Goal: Information Seeking & Learning: Find specific fact

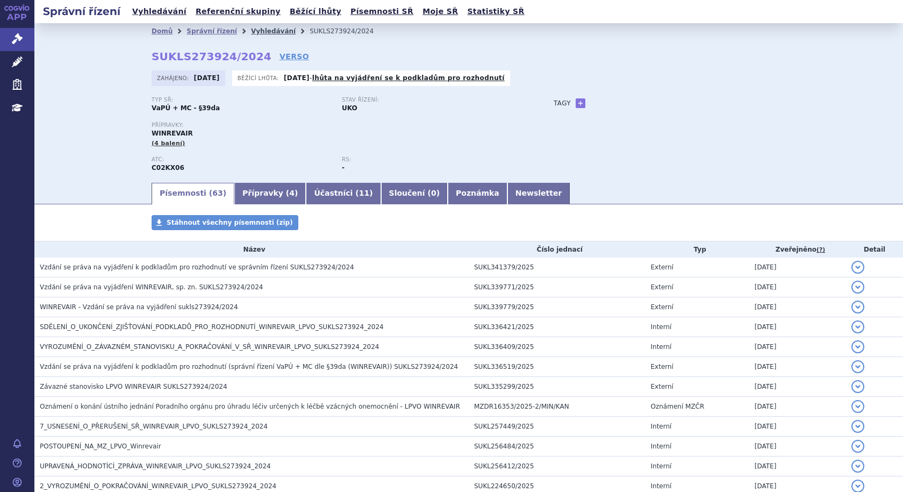
click at [257, 32] on link "Vyhledávání" at bounding box center [273, 31] width 45 height 8
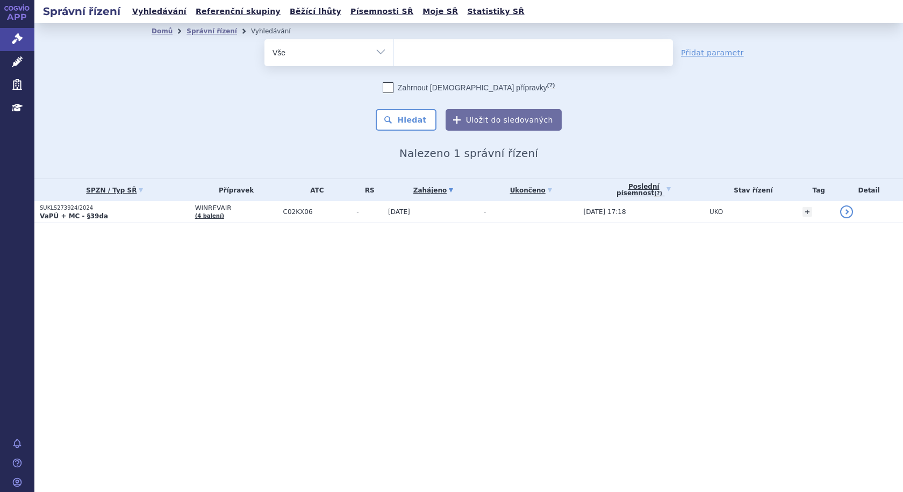
select select
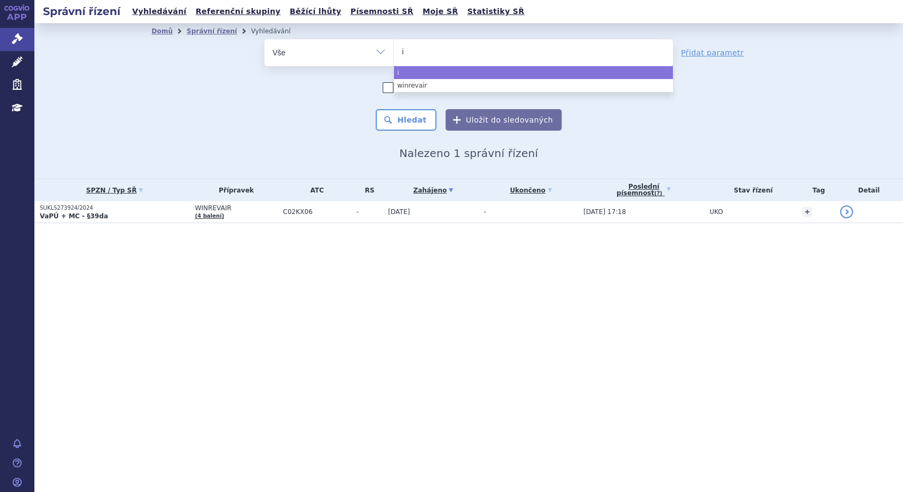
type input "iq"
type input "iqi"
type input "iqir"
type input "iqirvo"
select select "iqirvo"
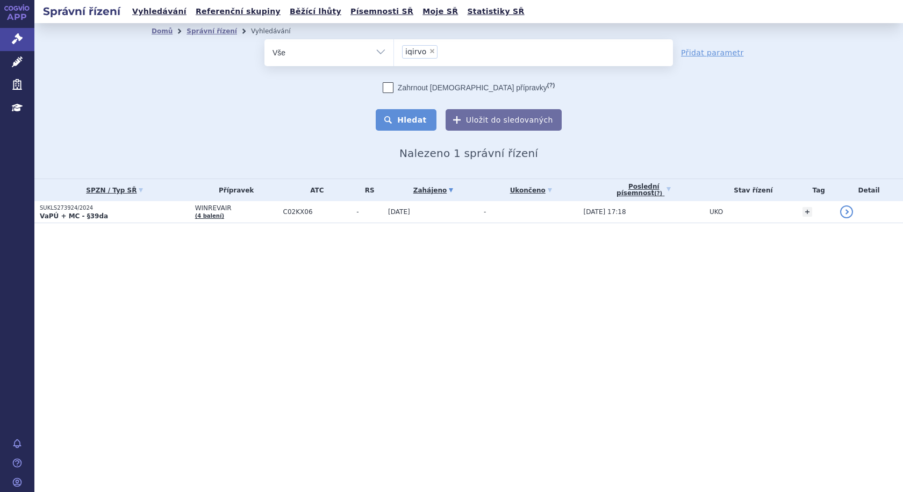
click at [410, 119] on button "Hledat" at bounding box center [406, 119] width 61 height 21
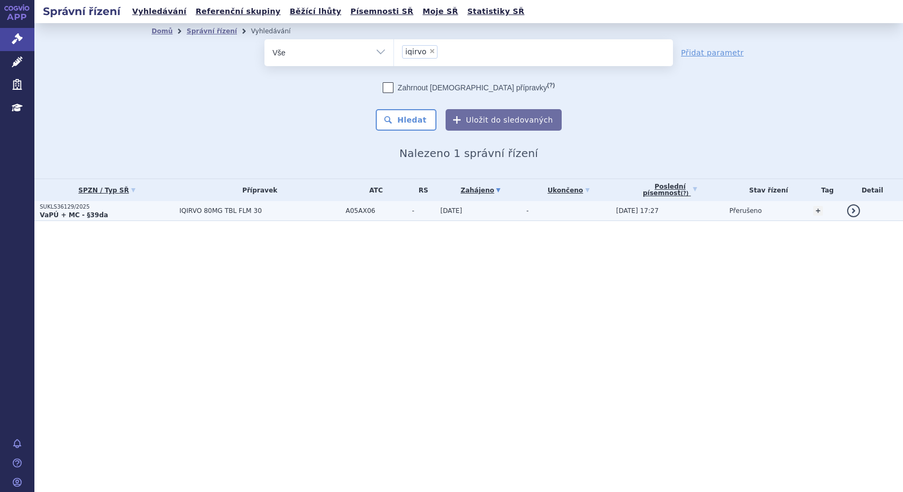
click at [219, 212] on span "IQIRVO 80MG TBL FLM 30" at bounding box center [259, 211] width 161 height 8
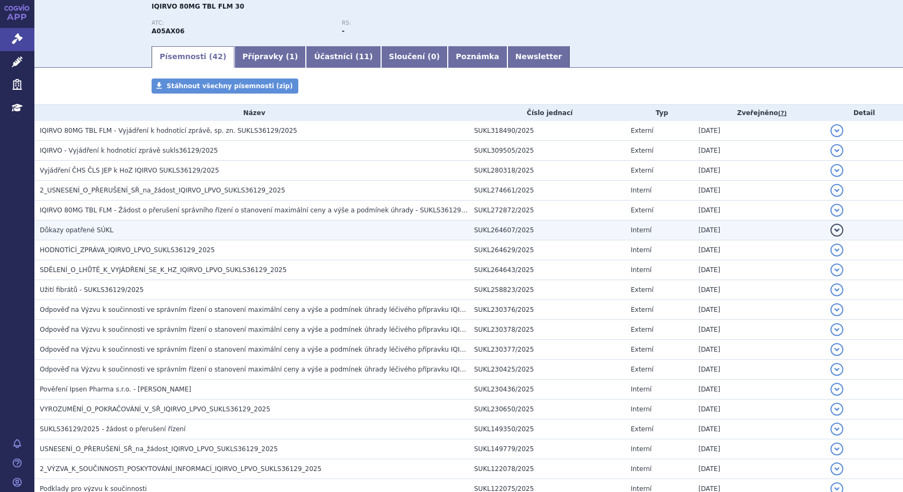
scroll to position [118, 0]
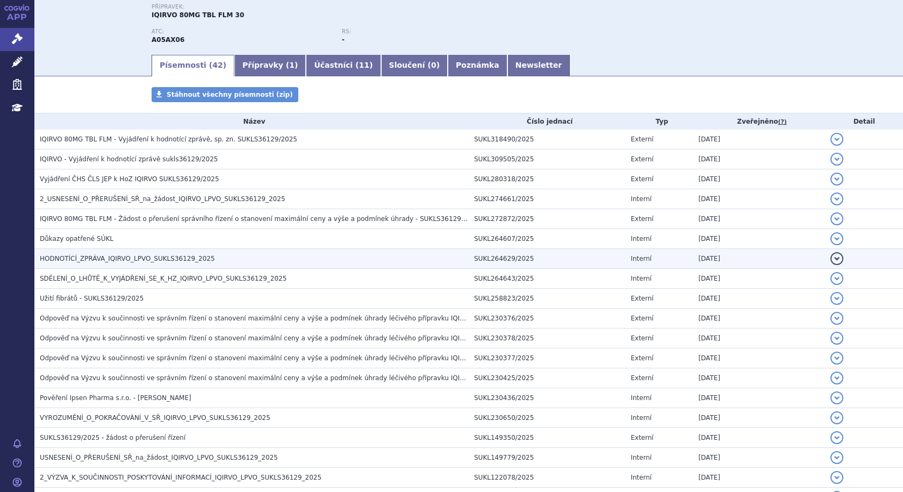
click at [121, 262] on span "HODNOTÍCÍ_ZPRÁVA_IQIRVO_LPVO_SUKLS36129_2025" at bounding box center [127, 259] width 175 height 8
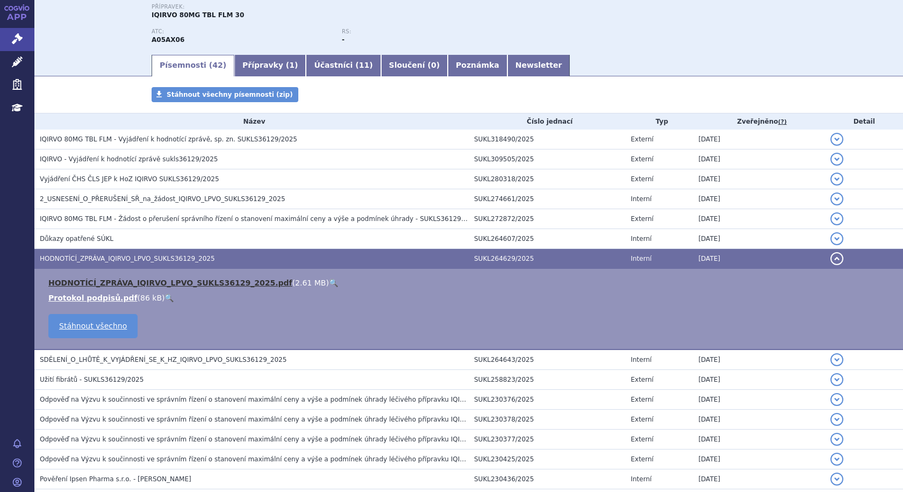
click at [116, 286] on link "HODNOTÍCÍ_ZPRÁVA_IQIRVO_LPVO_SUKLS36129_2025.pdf" at bounding box center [170, 282] width 244 height 9
